Goal: Information Seeking & Learning: Learn about a topic

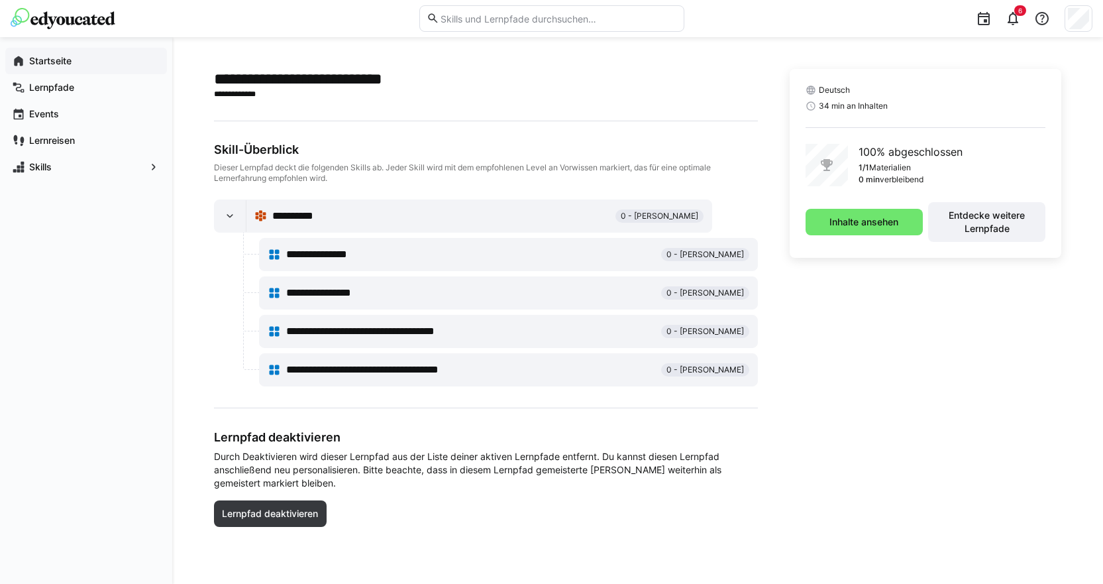
click at [0, 0] on app-navigation-label "Startseite" at bounding box center [0, 0] width 0 height 0
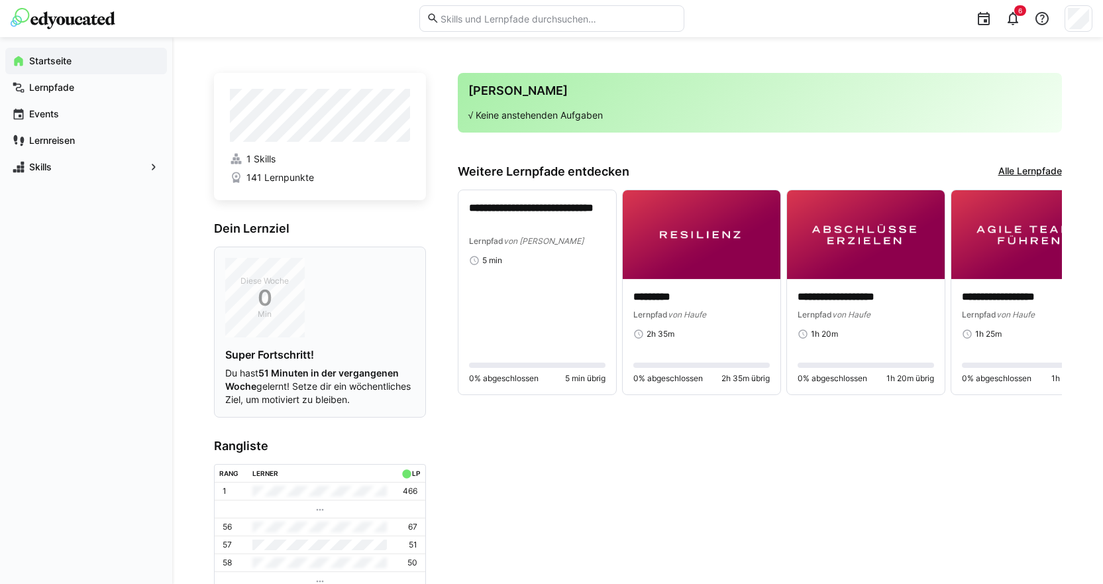
scroll to position [83, 0]
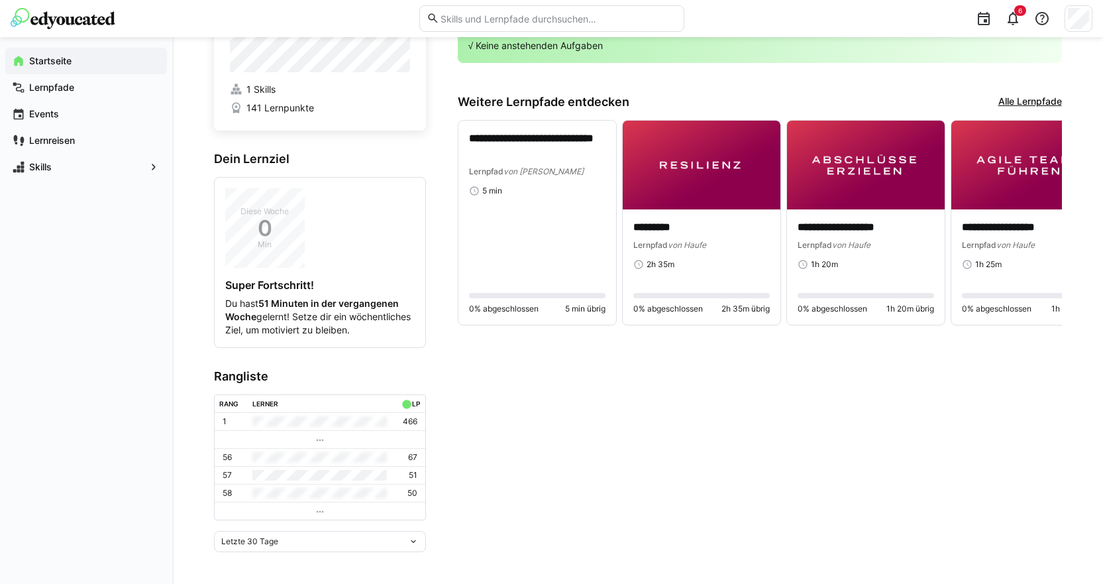
click at [253, 546] on div "Letzte 30 Tage" at bounding box center [320, 541] width 212 height 21
click at [253, 546] on div "Letzte 30 Tage Letzte 7 Tage Letzte 30 Tage Letzte 90 Tage Letztes Jahr Gesamt" at bounding box center [320, 541] width 212 height 21
click at [67, 169] on span "Skills" at bounding box center [86, 166] width 118 height 13
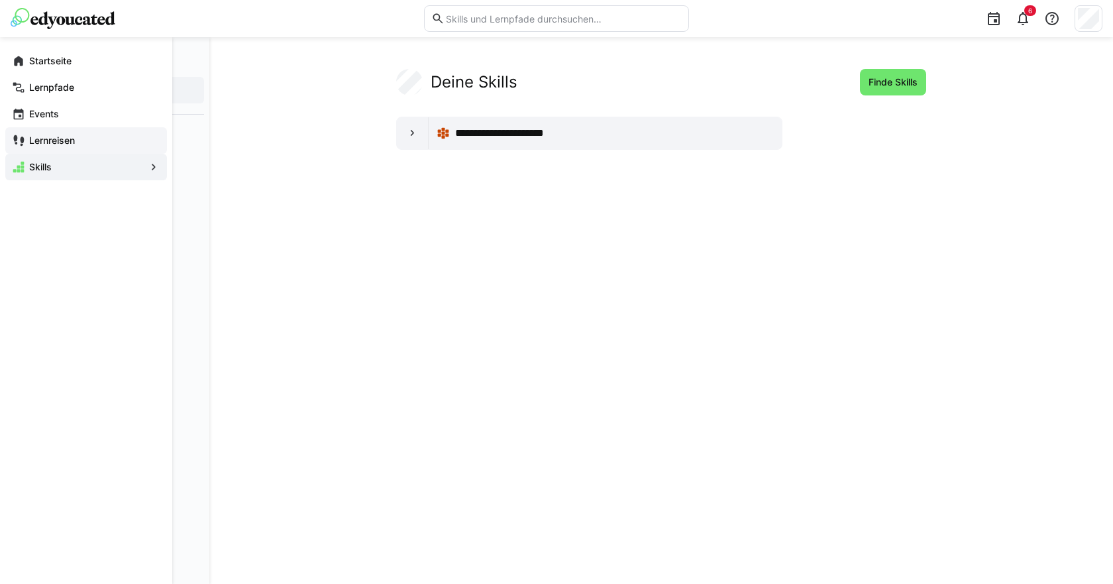
click at [76, 150] on div "Lernreisen" at bounding box center [86, 140] width 162 height 27
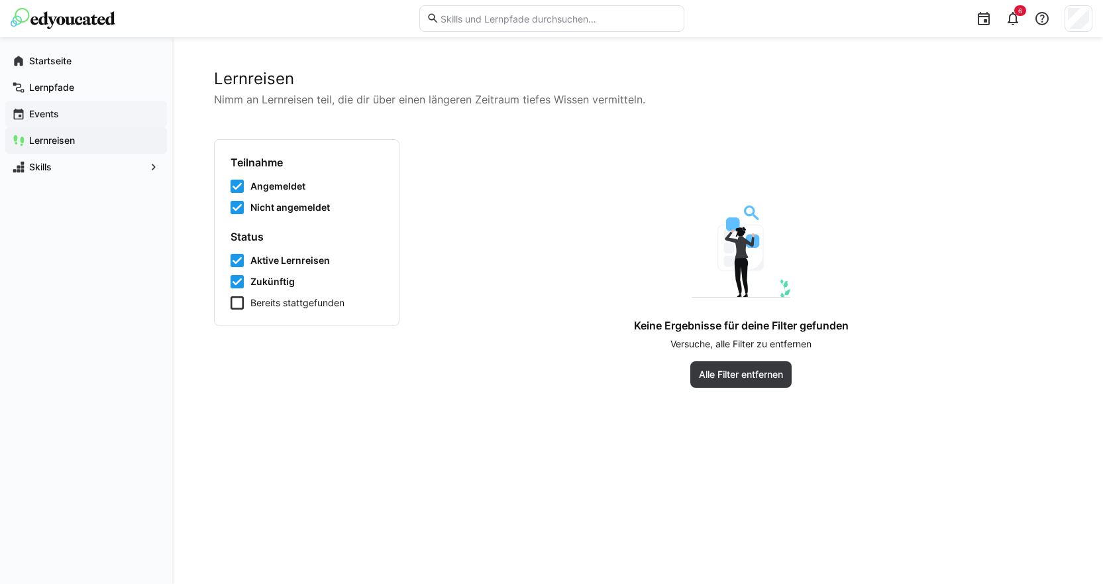
click at [68, 117] on span "Events" at bounding box center [93, 113] width 133 height 13
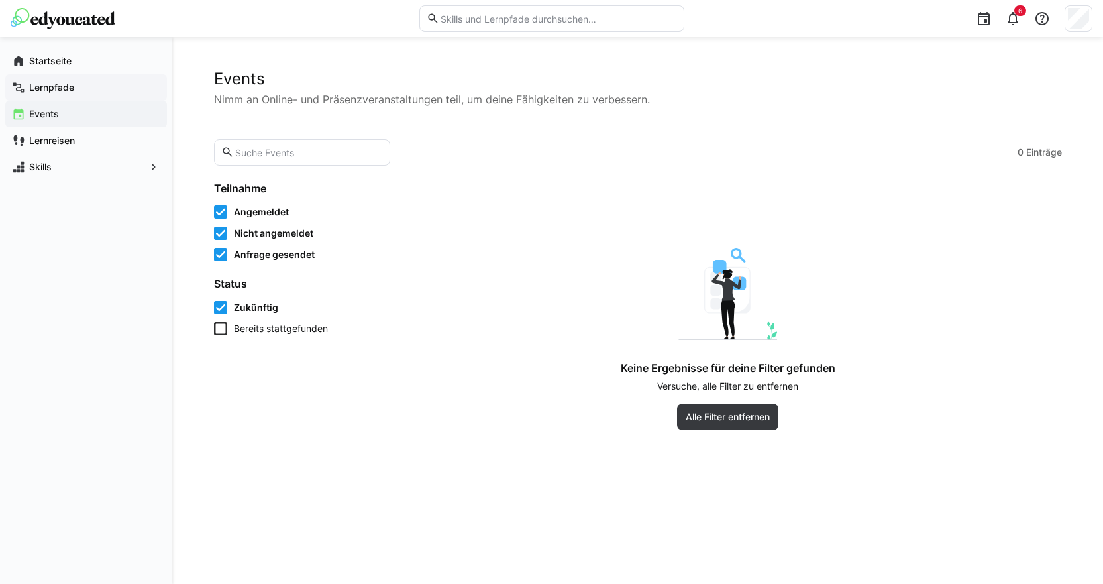
click at [72, 94] on div "Lernpfade" at bounding box center [86, 87] width 162 height 27
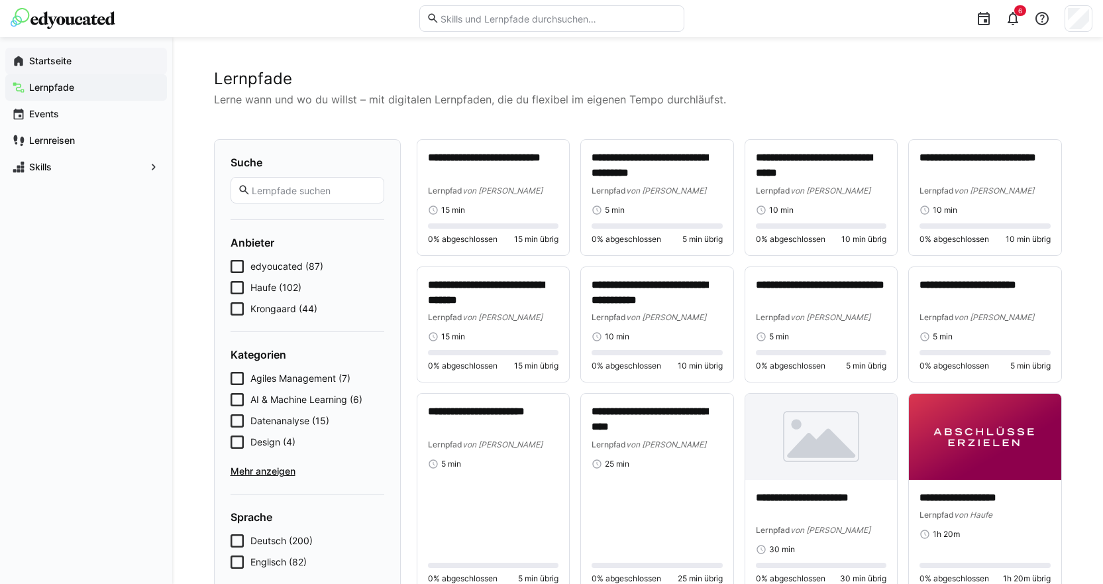
click at [75, 70] on div "Startseite" at bounding box center [86, 61] width 162 height 27
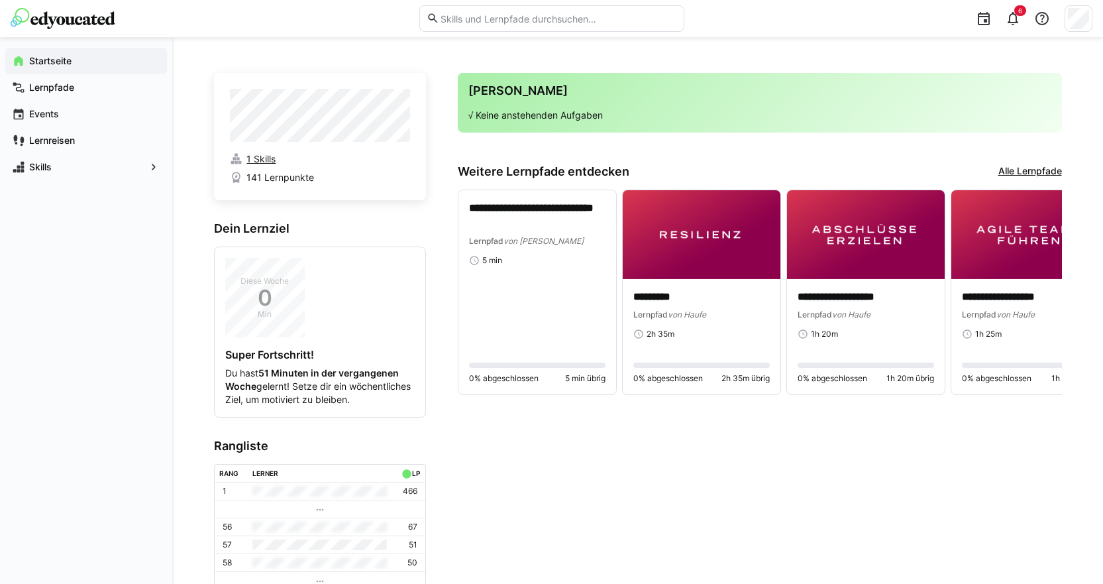
click at [273, 158] on span "1 Skills" at bounding box center [260, 158] width 29 height 13
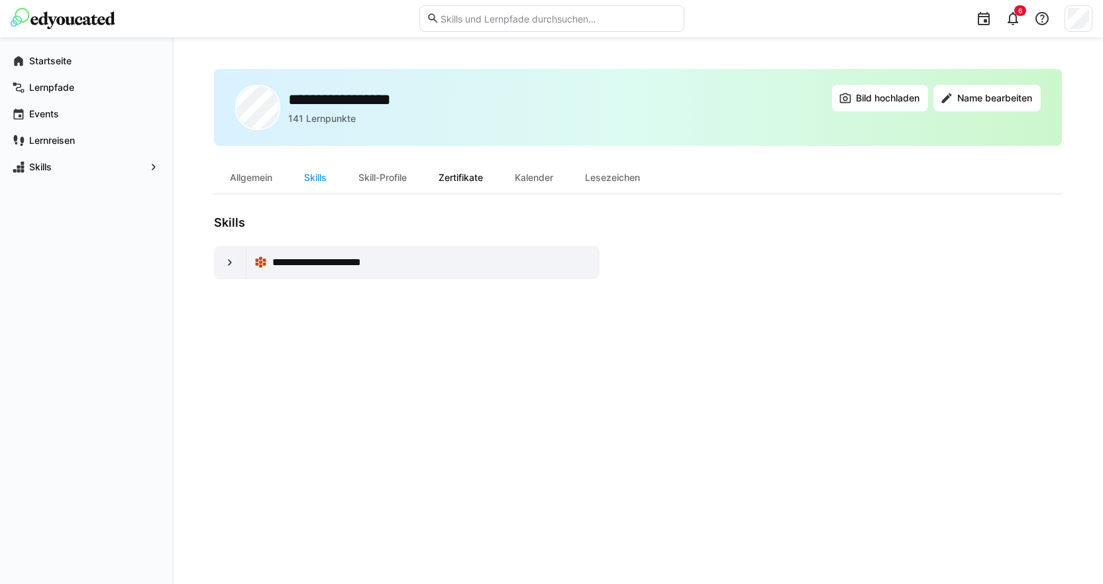
click at [458, 179] on div "Zertifikate" at bounding box center [461, 178] width 76 height 32
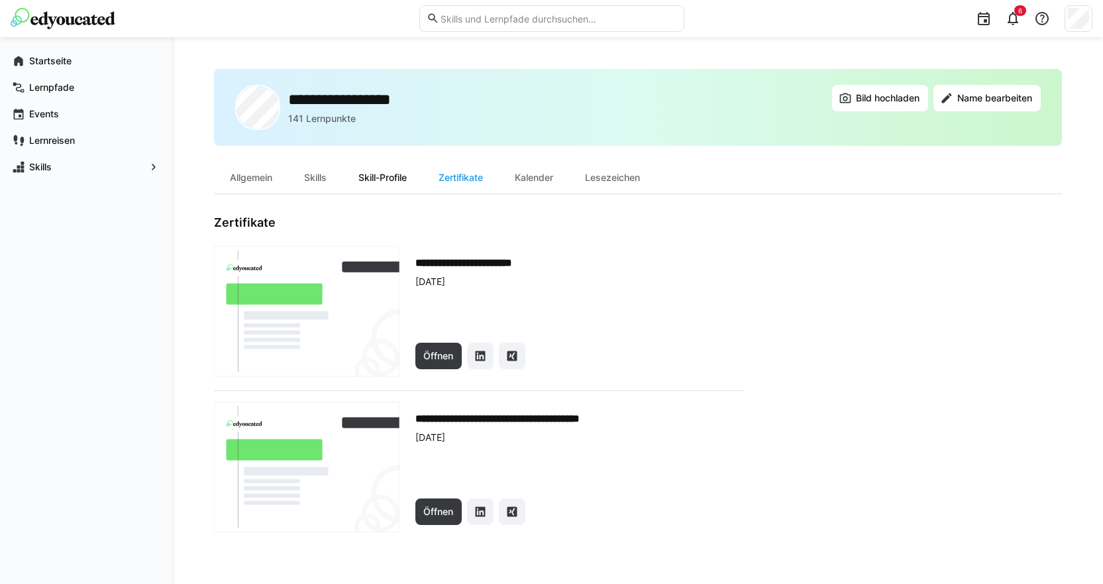
click at [405, 176] on div "Skill-Profile" at bounding box center [383, 178] width 80 height 32
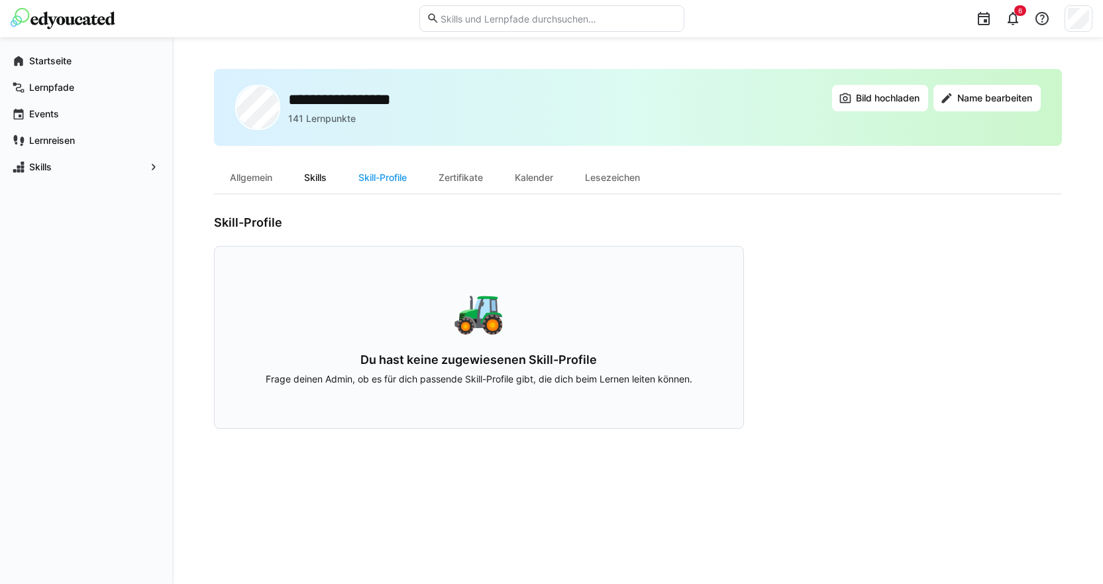
click at [311, 176] on div "Skills" at bounding box center [315, 178] width 54 height 32
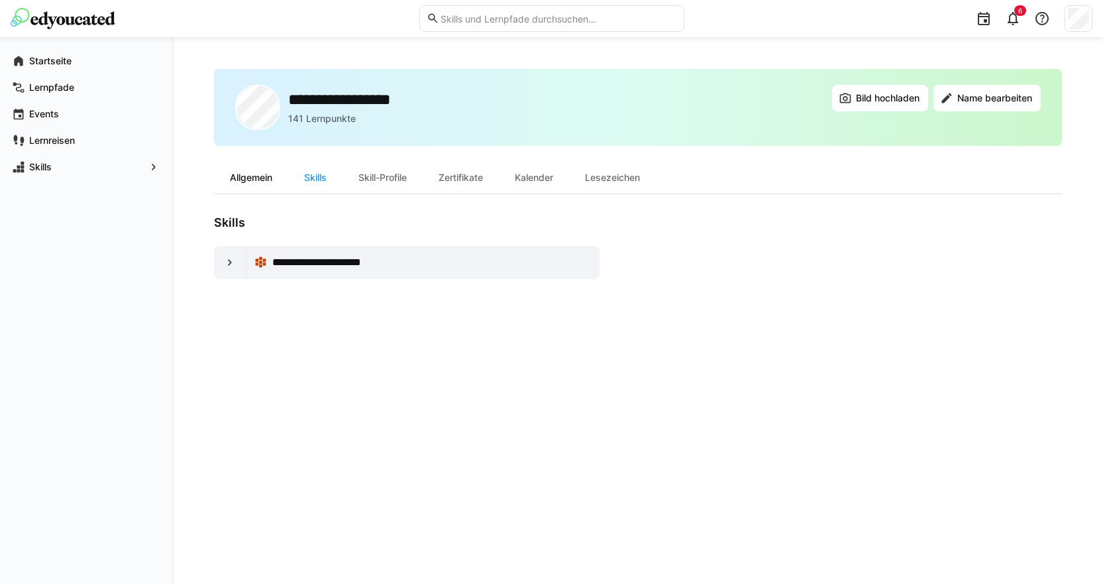
click at [254, 178] on div "Allgemein" at bounding box center [251, 178] width 74 height 32
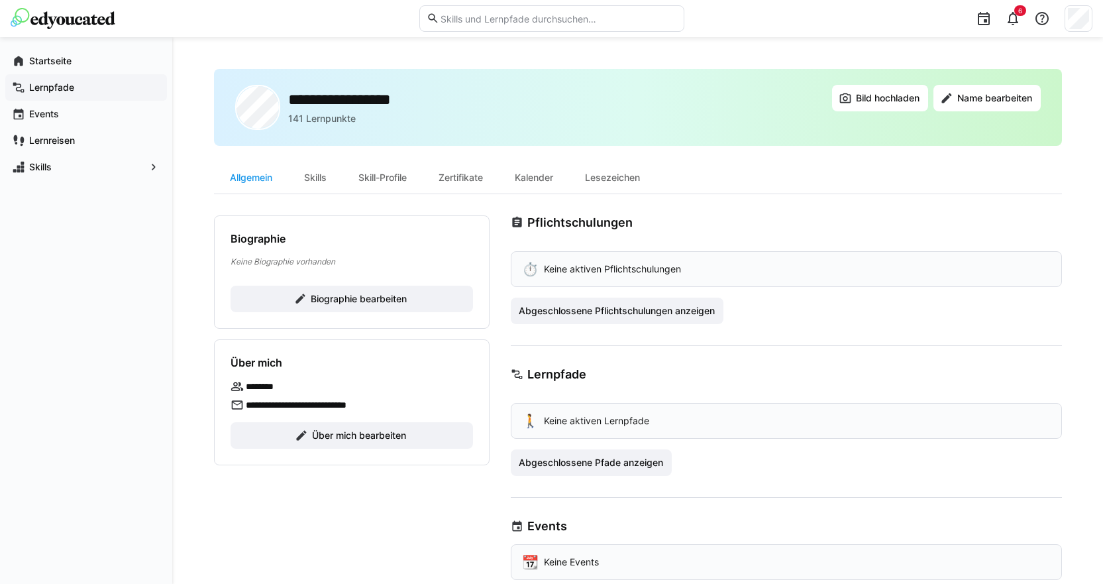
click at [0, 0] on app-navigation-label "Lernpfade" at bounding box center [0, 0] width 0 height 0
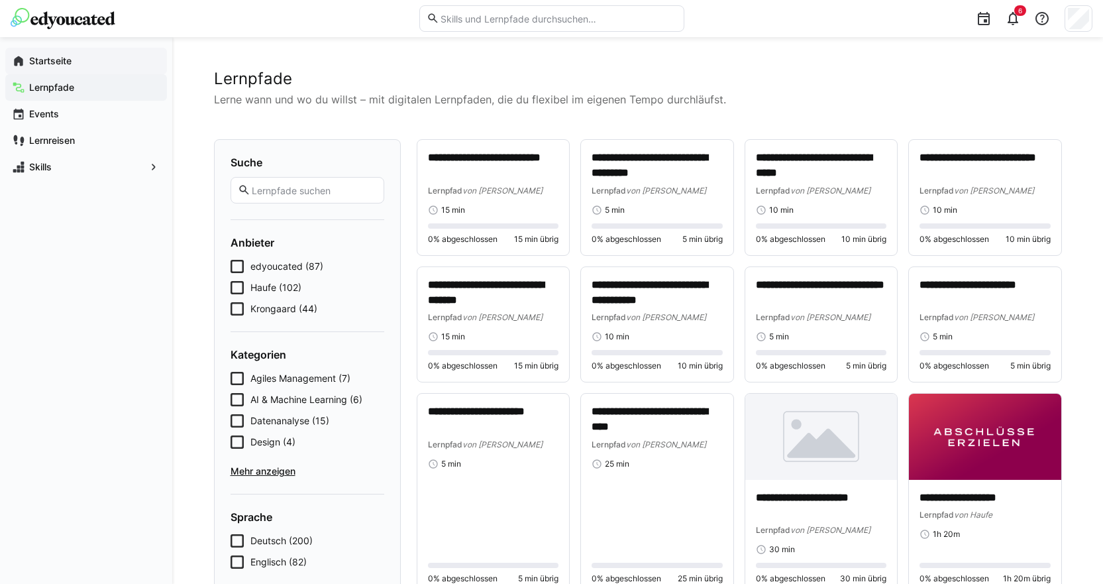
click at [68, 68] on div "Startseite" at bounding box center [86, 61] width 162 height 27
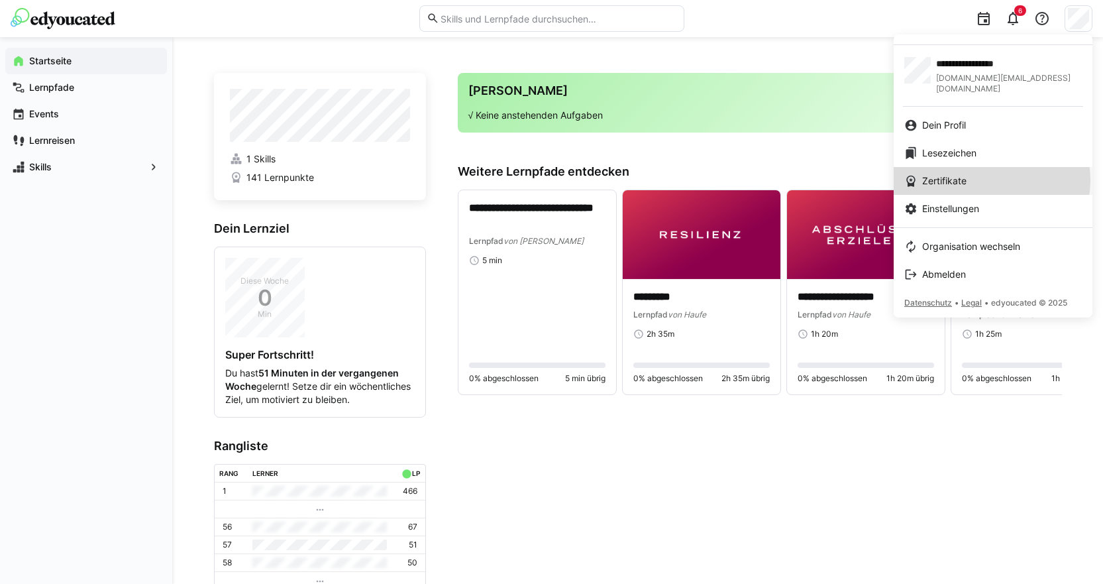
click at [991, 174] on div "Zertifikate" at bounding box center [993, 180] width 178 height 13
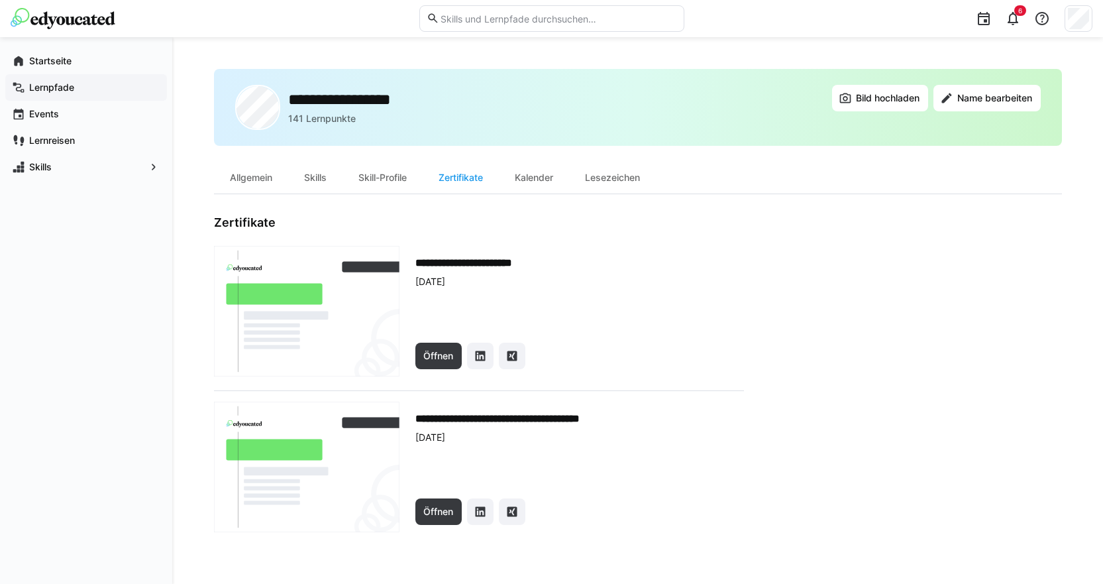
click at [0, 0] on app-navigation-label "Lernpfade" at bounding box center [0, 0] width 0 height 0
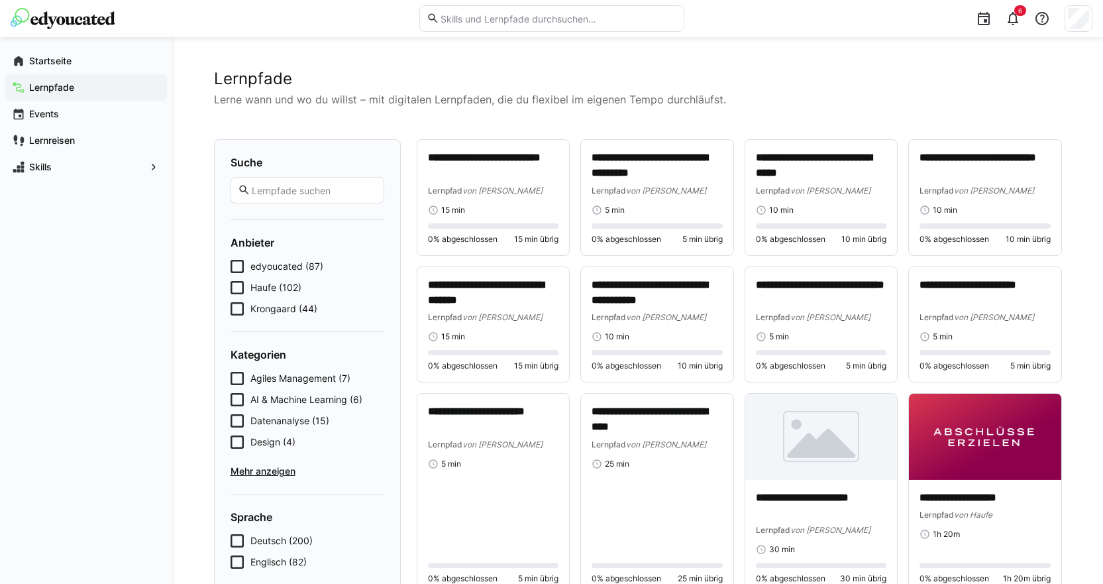
click at [237, 311] on icon at bounding box center [237, 308] width 13 height 13
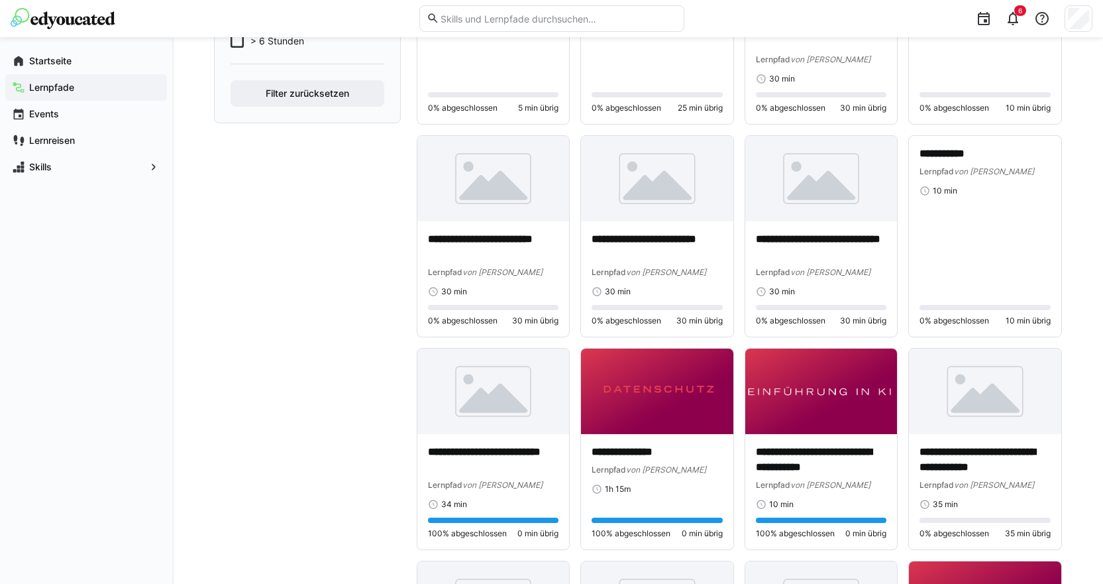
scroll to position [596, 0]
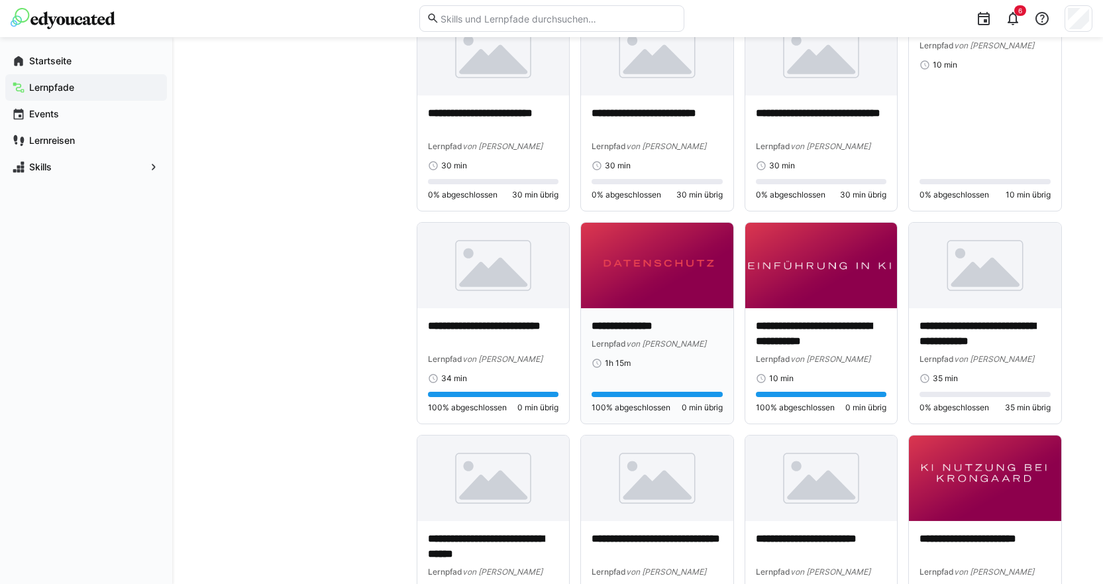
click at [660, 327] on p "**********" at bounding box center [657, 326] width 131 height 15
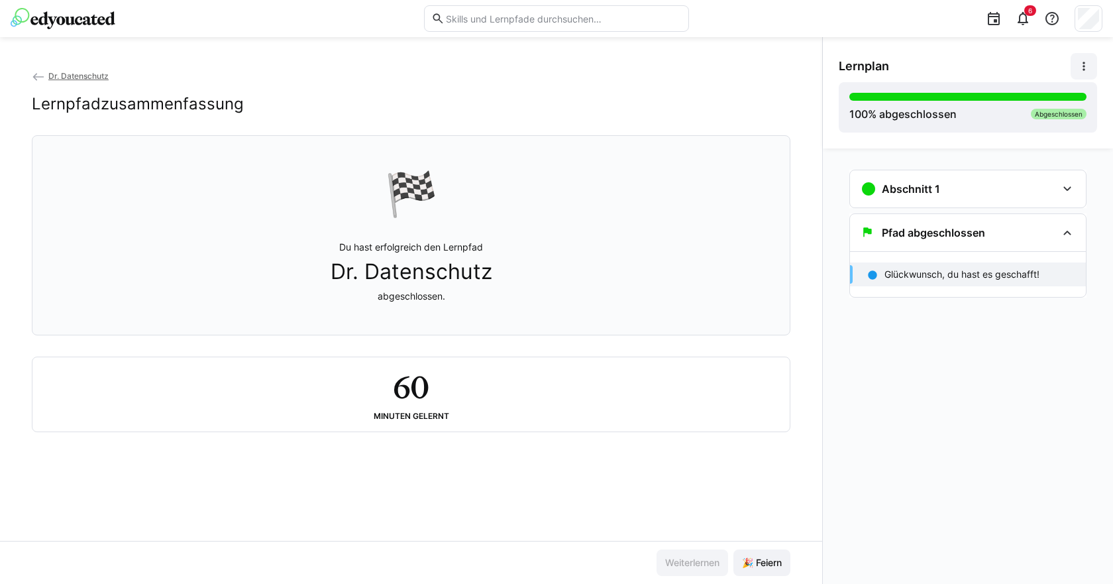
click at [1089, 70] on eds-icon at bounding box center [1083, 66] width 13 height 13
click at [1053, 109] on span "Details ansehen" at bounding box center [1038, 101] width 117 height 28
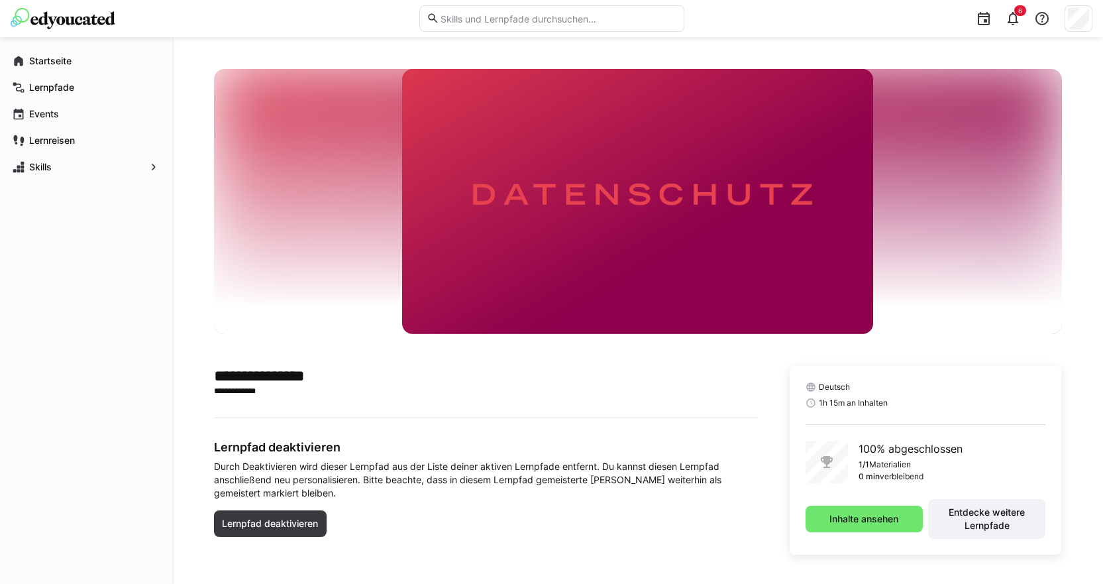
scroll to position [3, 0]
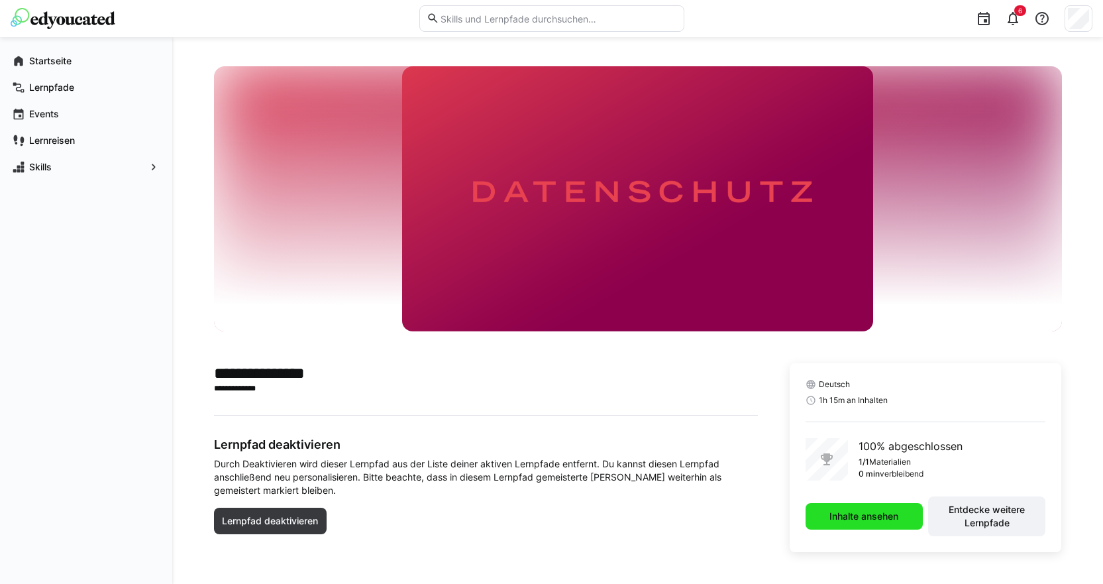
click at [833, 525] on span "Inhalte ansehen" at bounding box center [864, 516] width 117 height 27
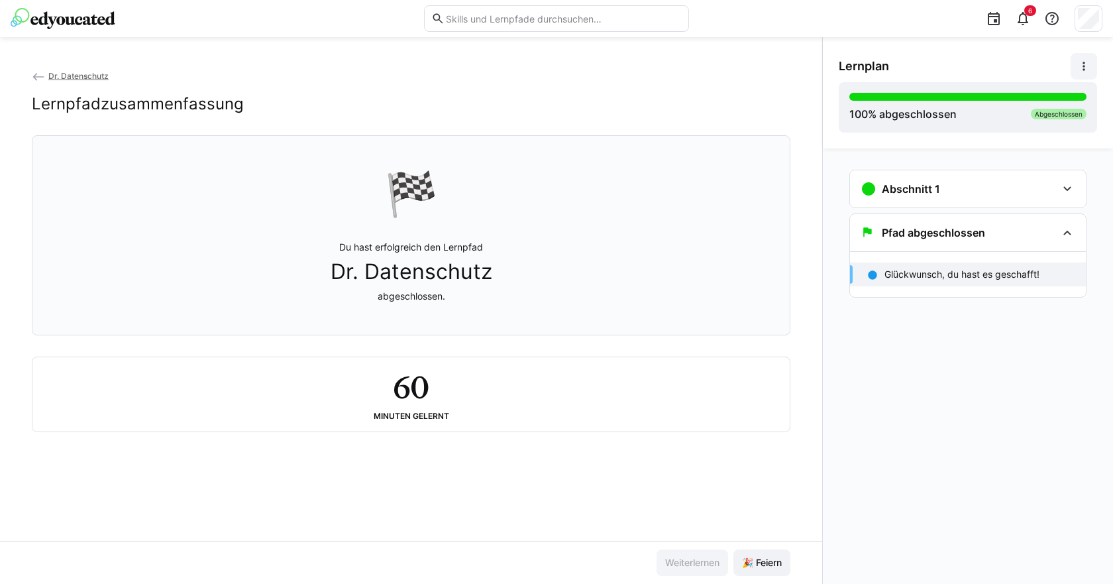
click at [1087, 72] on eds-icon at bounding box center [1083, 66] width 13 height 13
click at [718, 111] on div "Lernpfadzusammenfassung" at bounding box center [411, 104] width 759 height 20
click at [39, 76] on eds-icon at bounding box center [38, 76] width 13 height 13
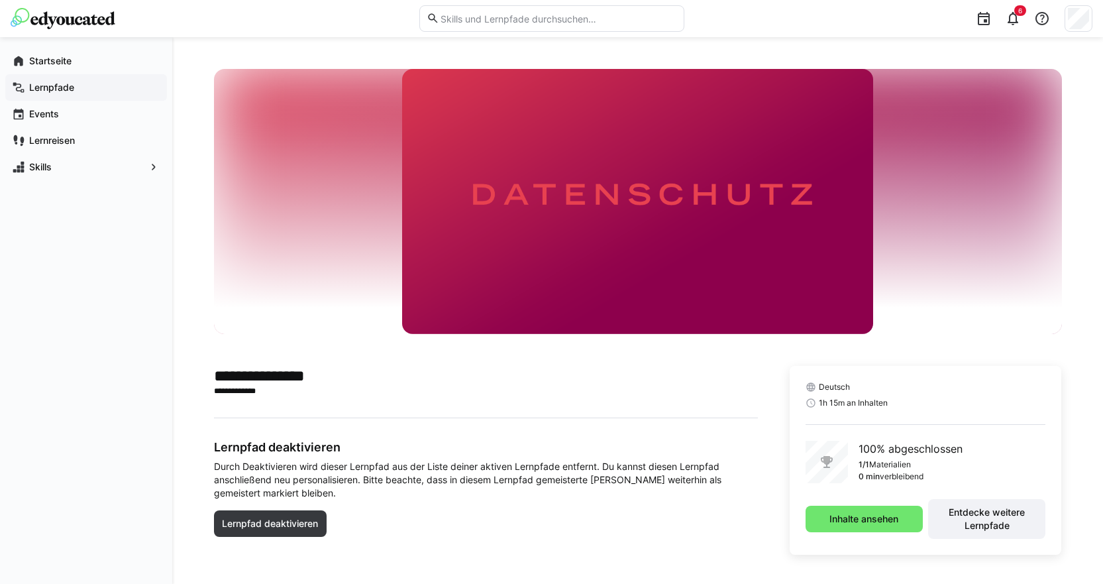
click at [0, 0] on app-navigation-label "Lernpfade" at bounding box center [0, 0] width 0 height 0
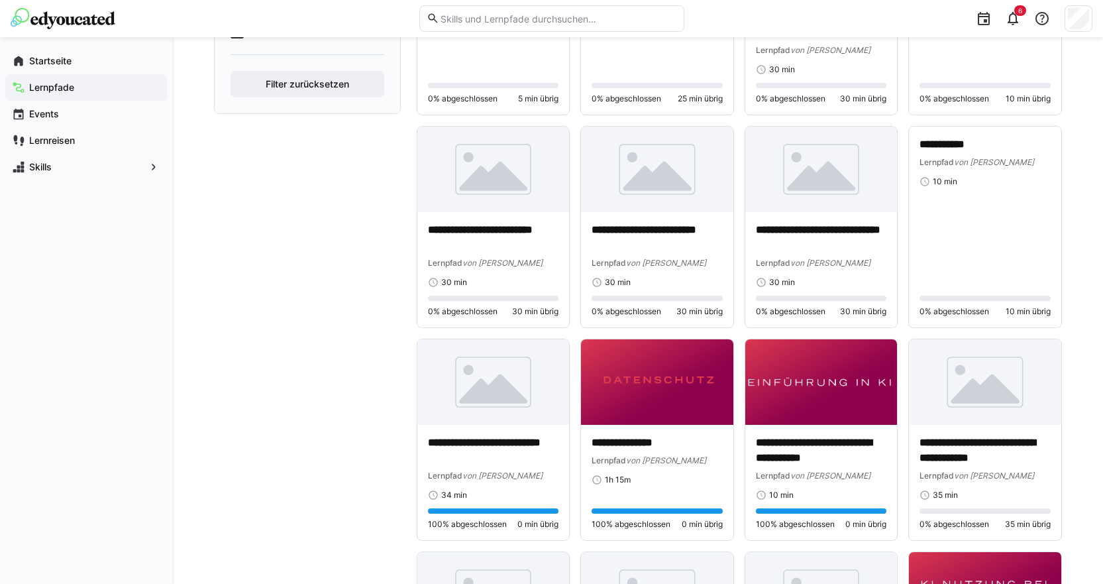
scroll to position [596, 0]
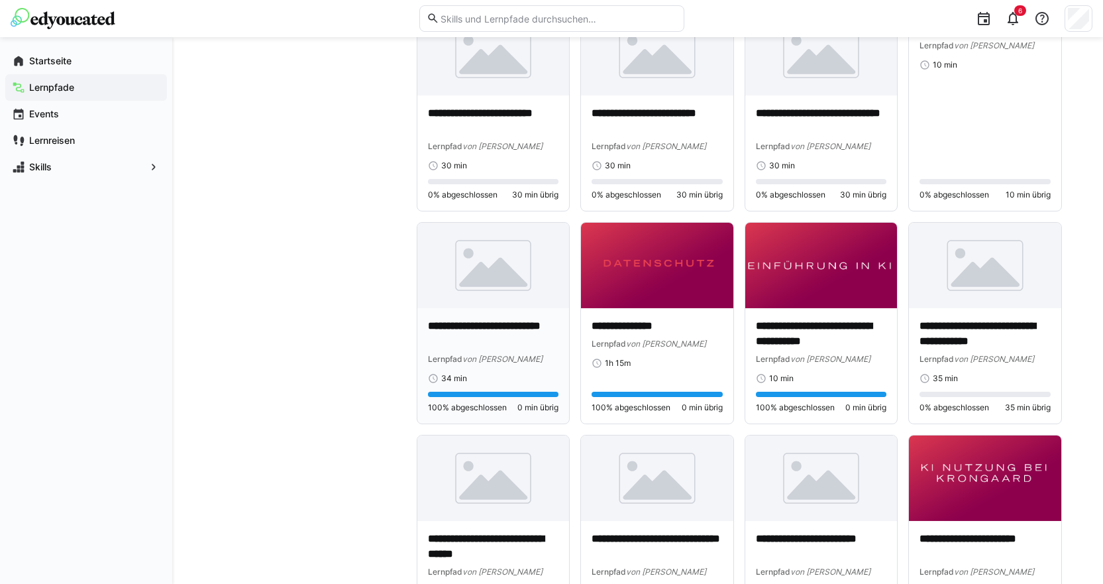
click at [513, 325] on p "**********" at bounding box center [493, 334] width 131 height 30
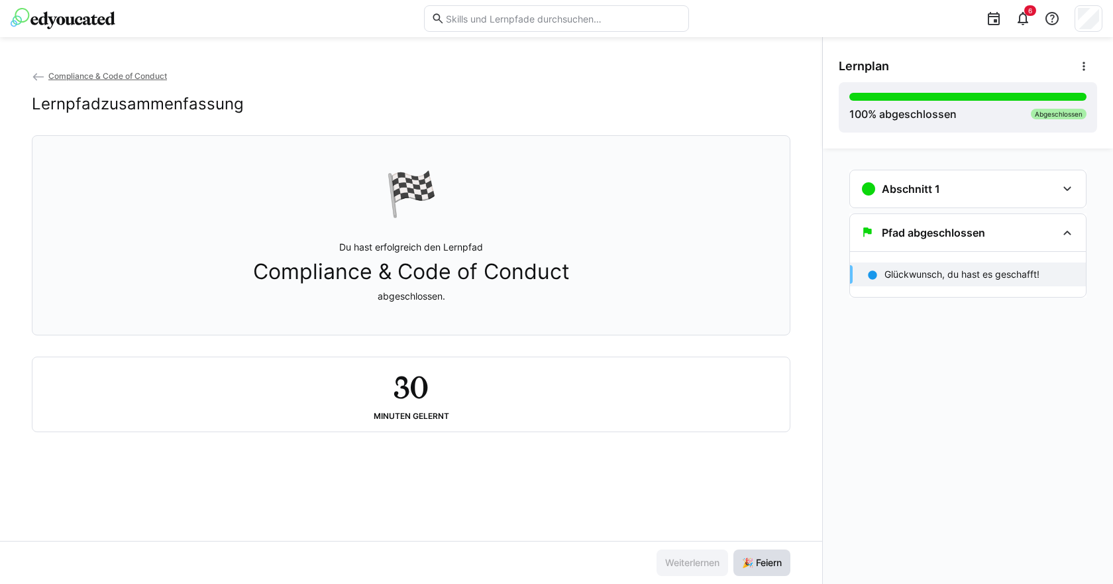
click at [773, 557] on span "🎉 Feiern" at bounding box center [762, 562] width 44 height 13
click at [63, 77] on span "Compliance & Code of Conduct" at bounding box center [107, 76] width 119 height 10
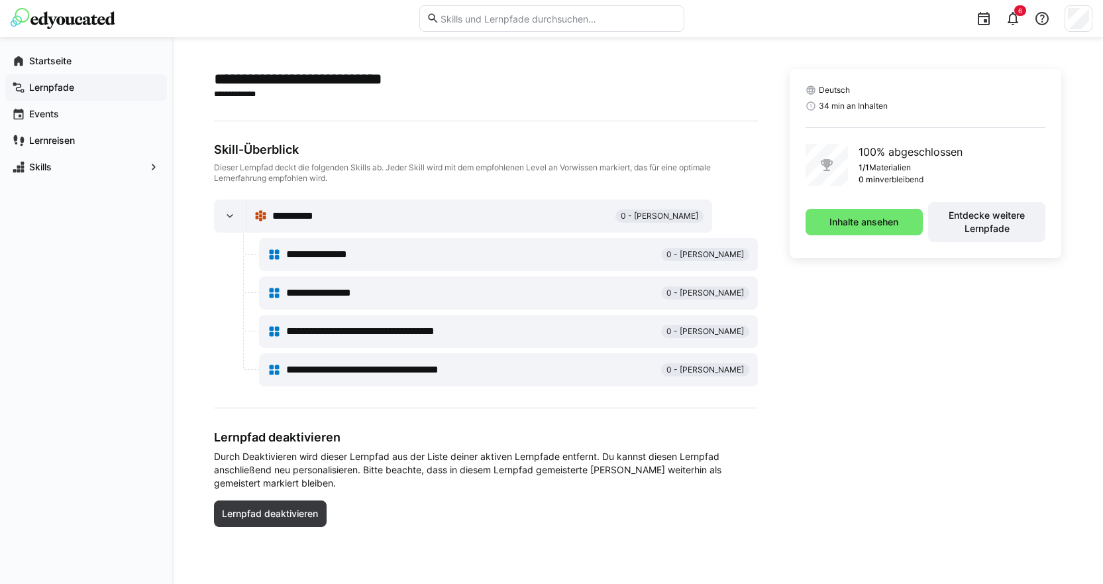
click at [98, 81] on span "Lernpfade" at bounding box center [93, 87] width 133 height 13
